Goal: Information Seeking & Learning: Learn about a topic

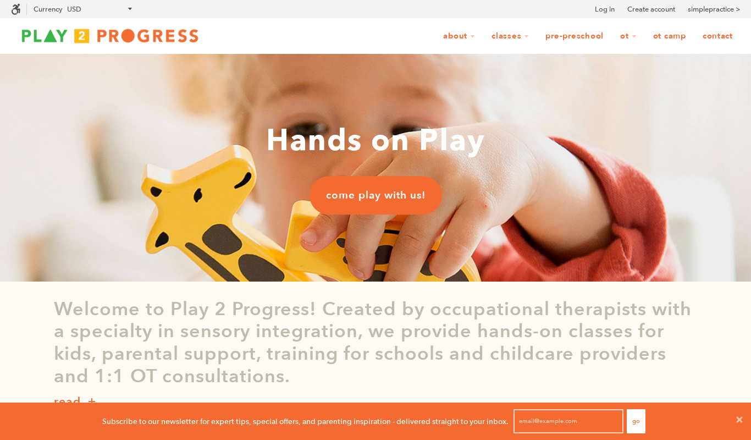
scroll to position [1, 1]
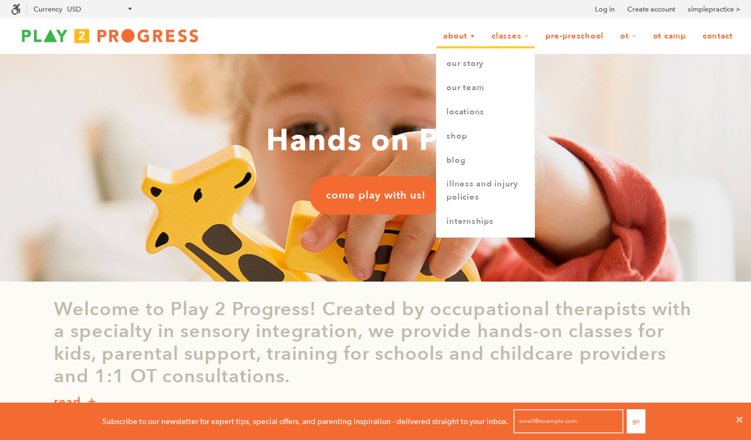
click at [465, 37] on link "About" at bounding box center [459, 36] width 46 height 21
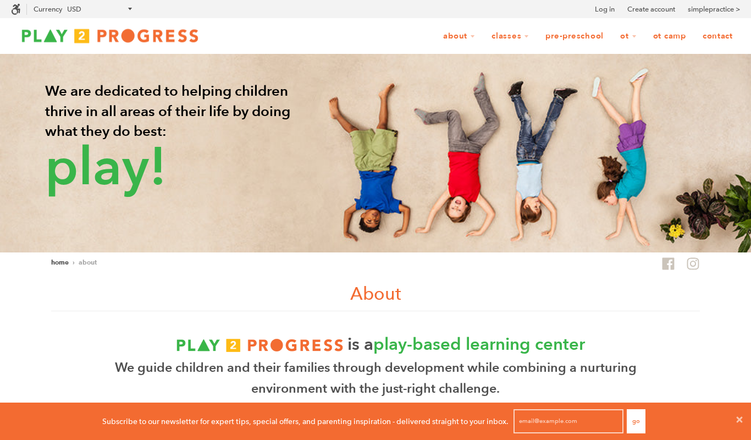
scroll to position [1, 1]
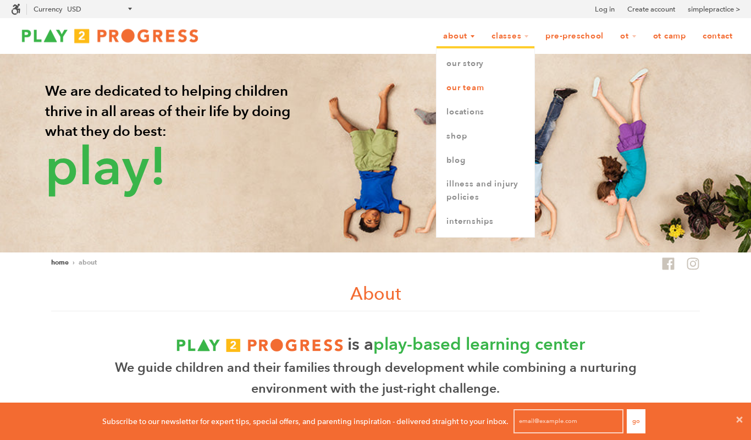
click at [462, 90] on link "Our Team" at bounding box center [485, 88] width 98 height 24
